Goal: Information Seeking & Learning: Learn about a topic

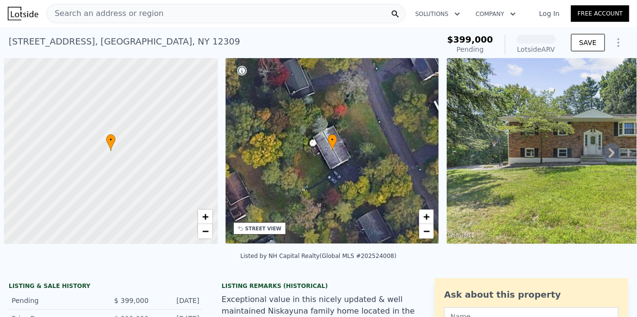
scroll to position [0, 4]
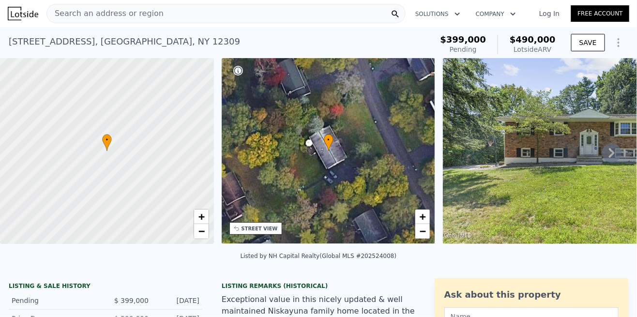
click at [165, 20] on div "Search an address or region" at bounding box center [225, 13] width 359 height 19
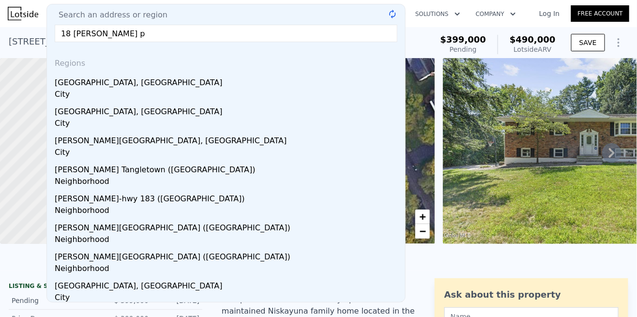
type input "18 [PERSON_NAME]"
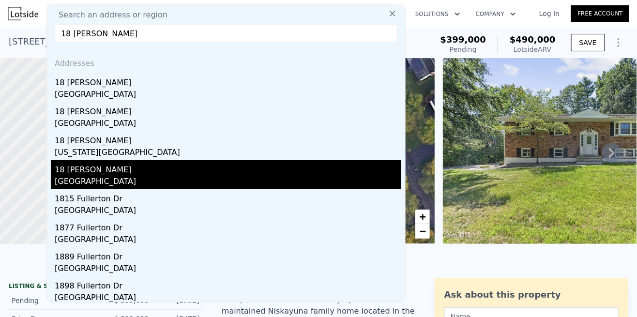
click at [79, 174] on div "18 [PERSON_NAME]" at bounding box center [228, 167] width 347 height 15
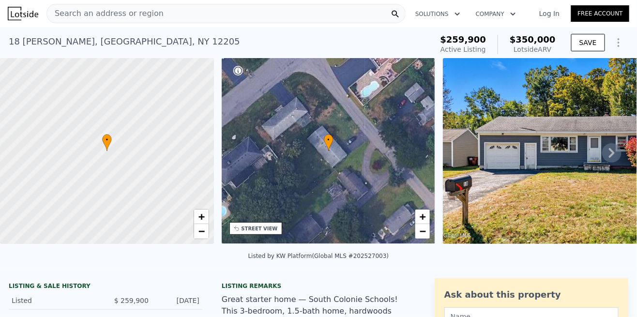
click at [563, 149] on img at bounding box center [582, 151] width 279 height 186
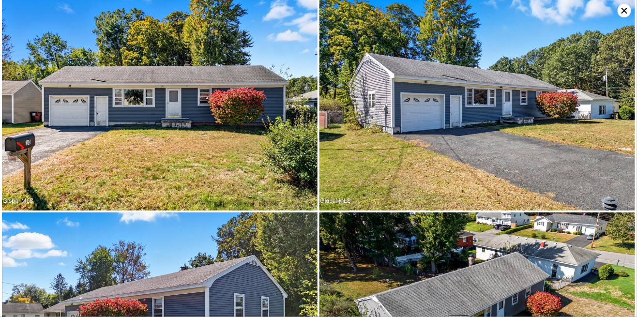
scroll to position [9, 0]
click at [152, 134] on img at bounding box center [160, 105] width 316 height 211
click at [143, 140] on img at bounding box center [160, 105] width 316 height 211
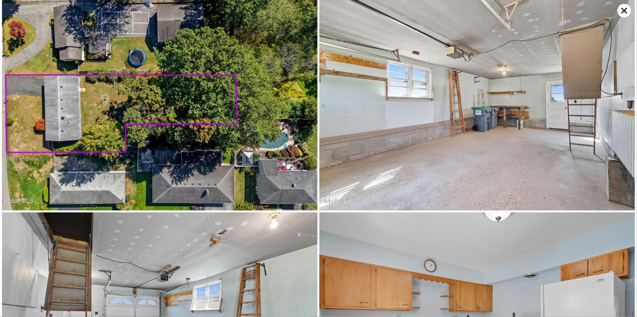
scroll to position [1275, 0]
type input "3"
type input "5"
type input "1.5"
type input "2.5"
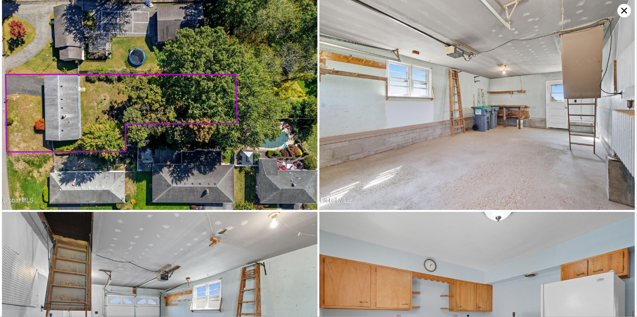
type input "1600"
type input "2867"
type input "10018.800000000001"
type input "27442.8"
type input "$ 490,000"
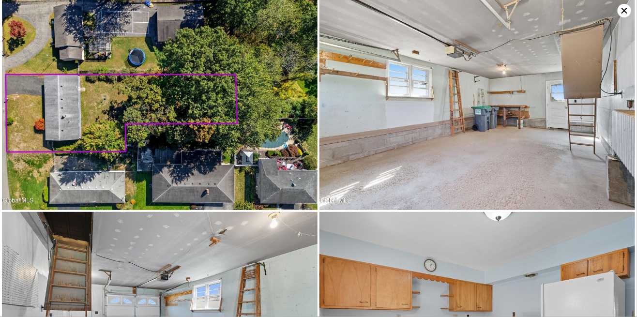
type input "5"
type input "$ 29,295"
type input "2"
type input "4"
type input "1"
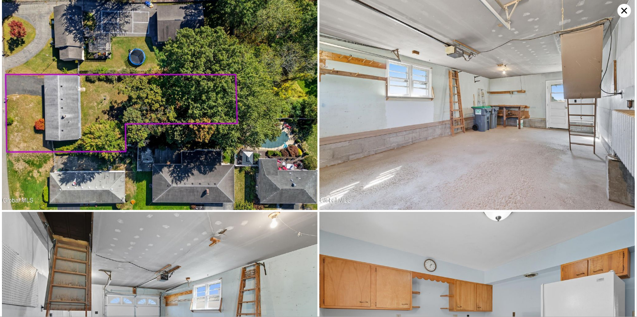
type input "2"
type input "825"
type input "1456"
type input "6969.6"
type input "16988.4"
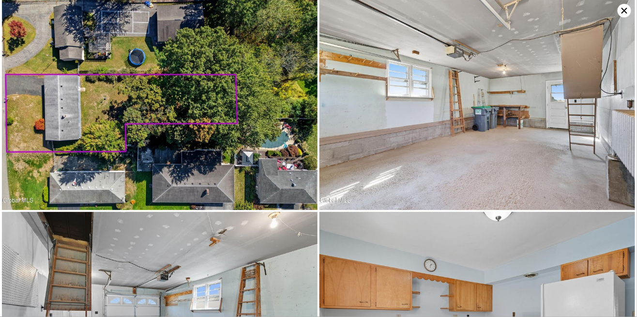
type input "$ 350,000"
type input "4"
type input "$ 51,120"
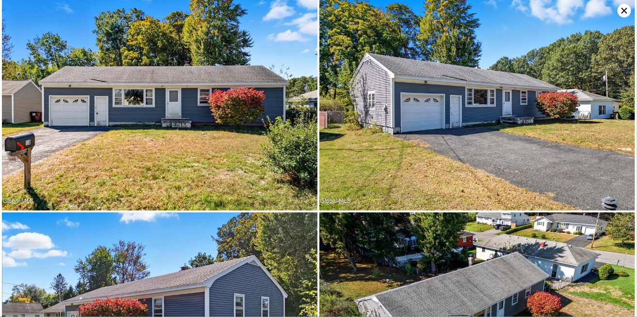
click at [624, 14] on icon at bounding box center [625, 11] width 14 height 14
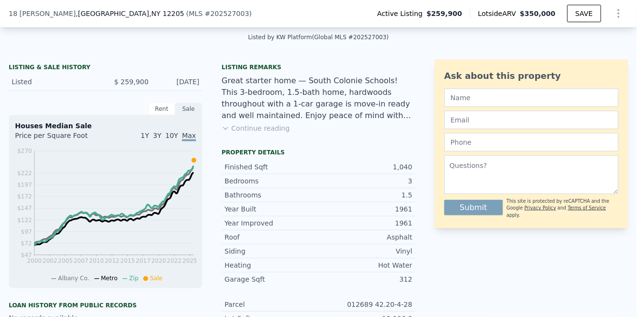
scroll to position [215, 0]
click at [161, 113] on div "Rent" at bounding box center [161, 109] width 27 height 13
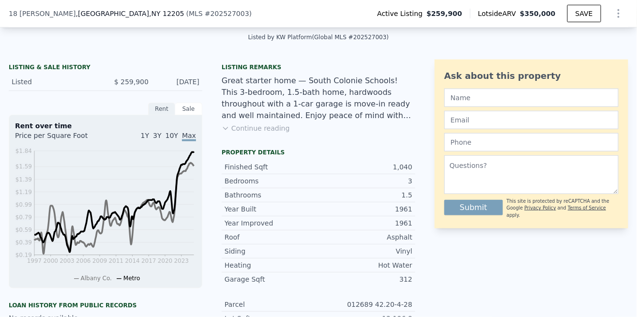
click at [189, 110] on div "Sale" at bounding box center [188, 109] width 27 height 13
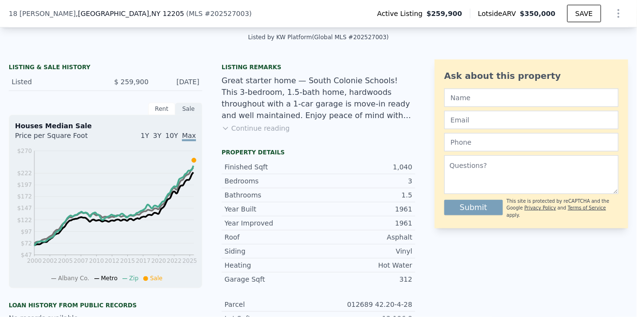
click at [246, 131] on button "Continue reading" at bounding box center [256, 128] width 68 height 10
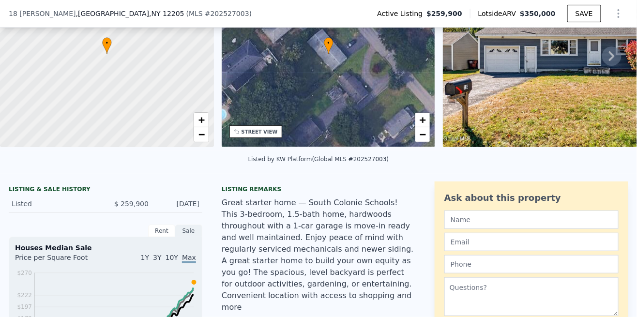
scroll to position [3, 0]
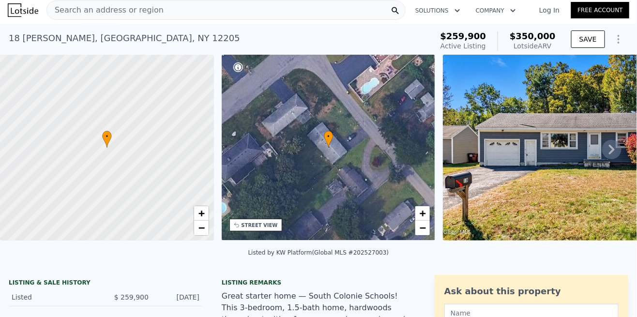
click at [605, 163] on img at bounding box center [582, 148] width 279 height 186
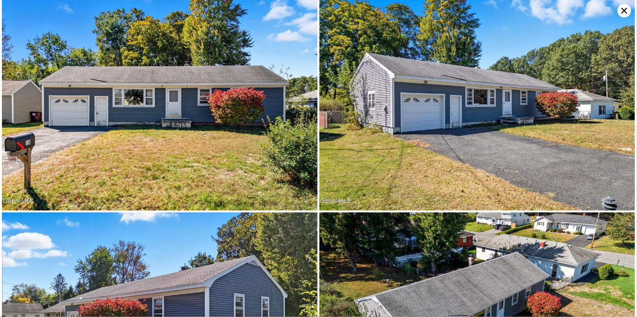
scroll to position [9, 0]
click at [624, 7] on icon at bounding box center [625, 11] width 14 height 14
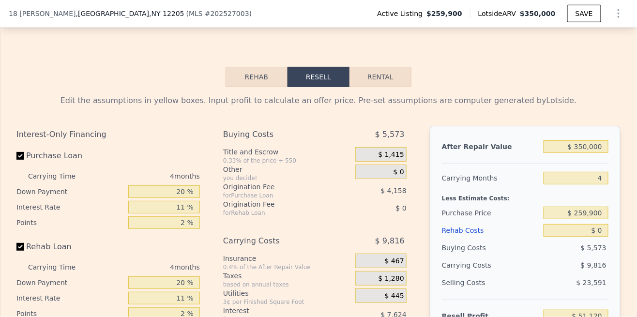
scroll to position [1382, 0]
click at [240, 67] on button "Rehab" at bounding box center [257, 77] width 62 height 20
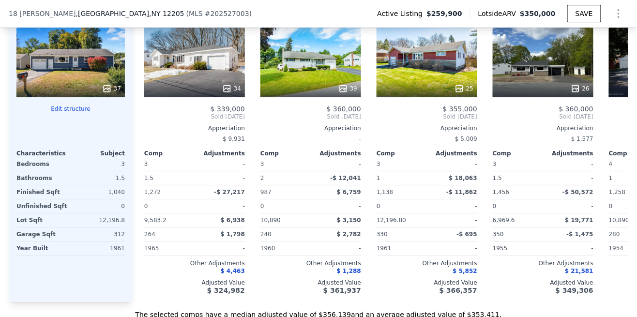
scroll to position [1043, 0]
